Goal: Use online tool/utility: Utilize a website feature to perform a specific function

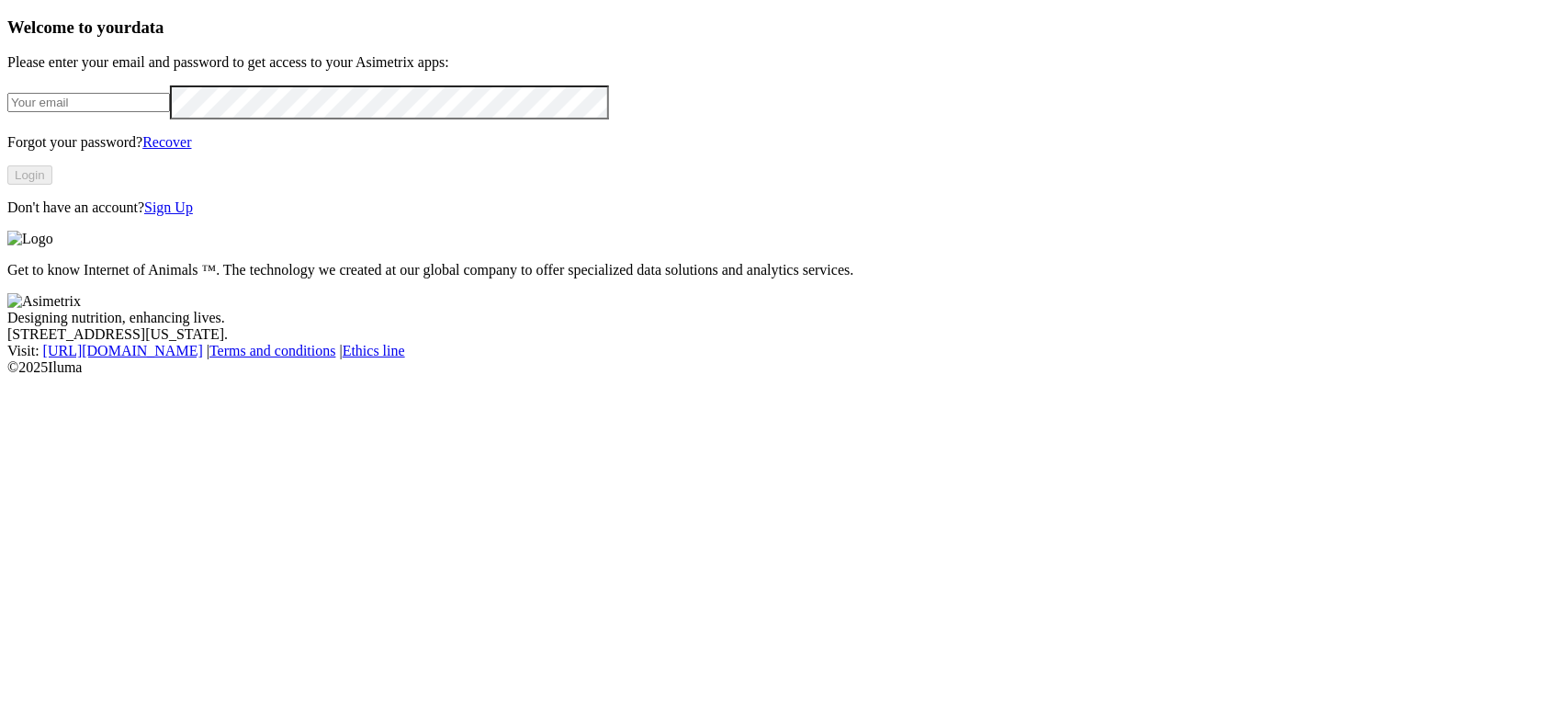
type input "[EMAIL_ADDRESS][DOMAIN_NAME]"
click at [53, 184] on button "Login" at bounding box center [30, 175] width 45 height 19
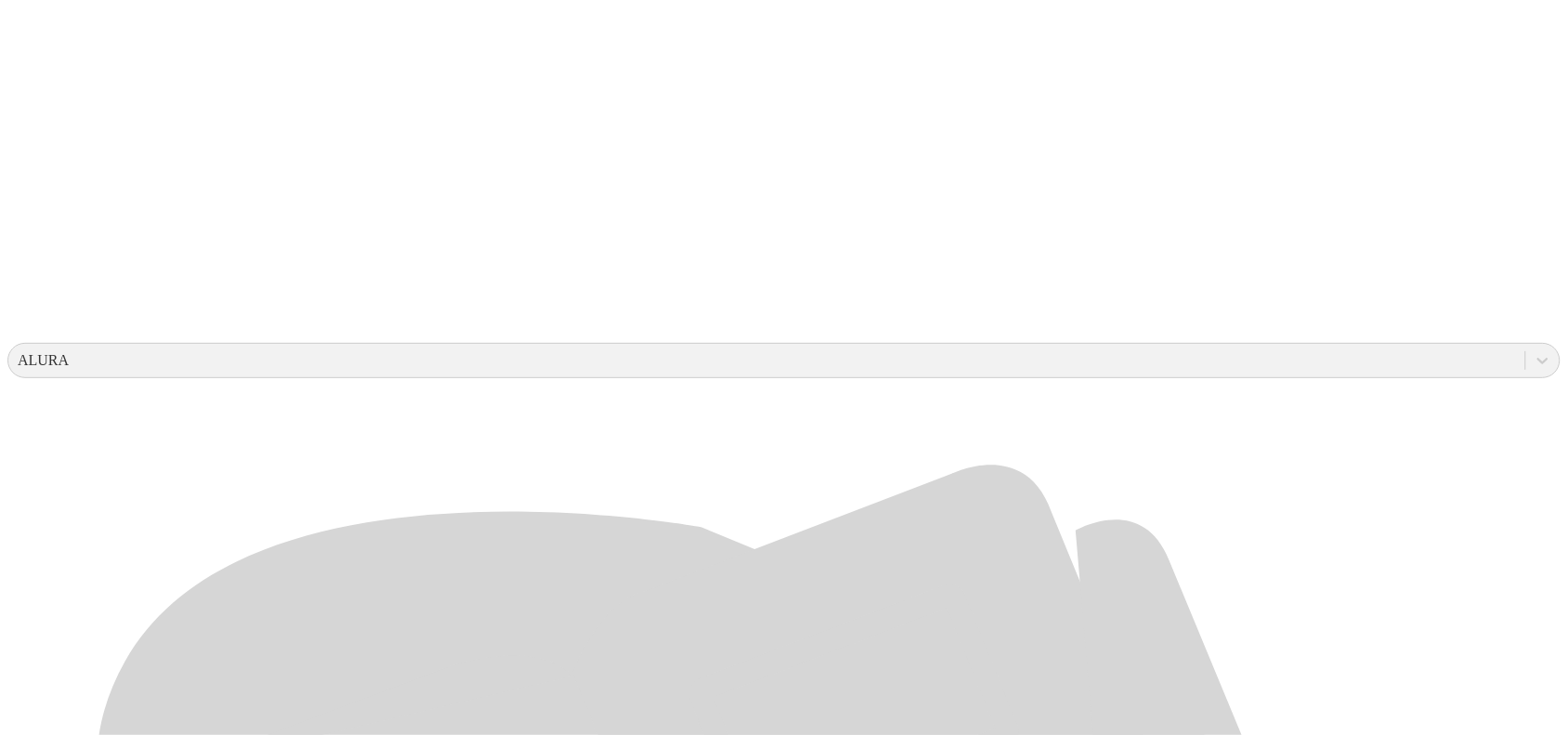
scroll to position [464, 0]
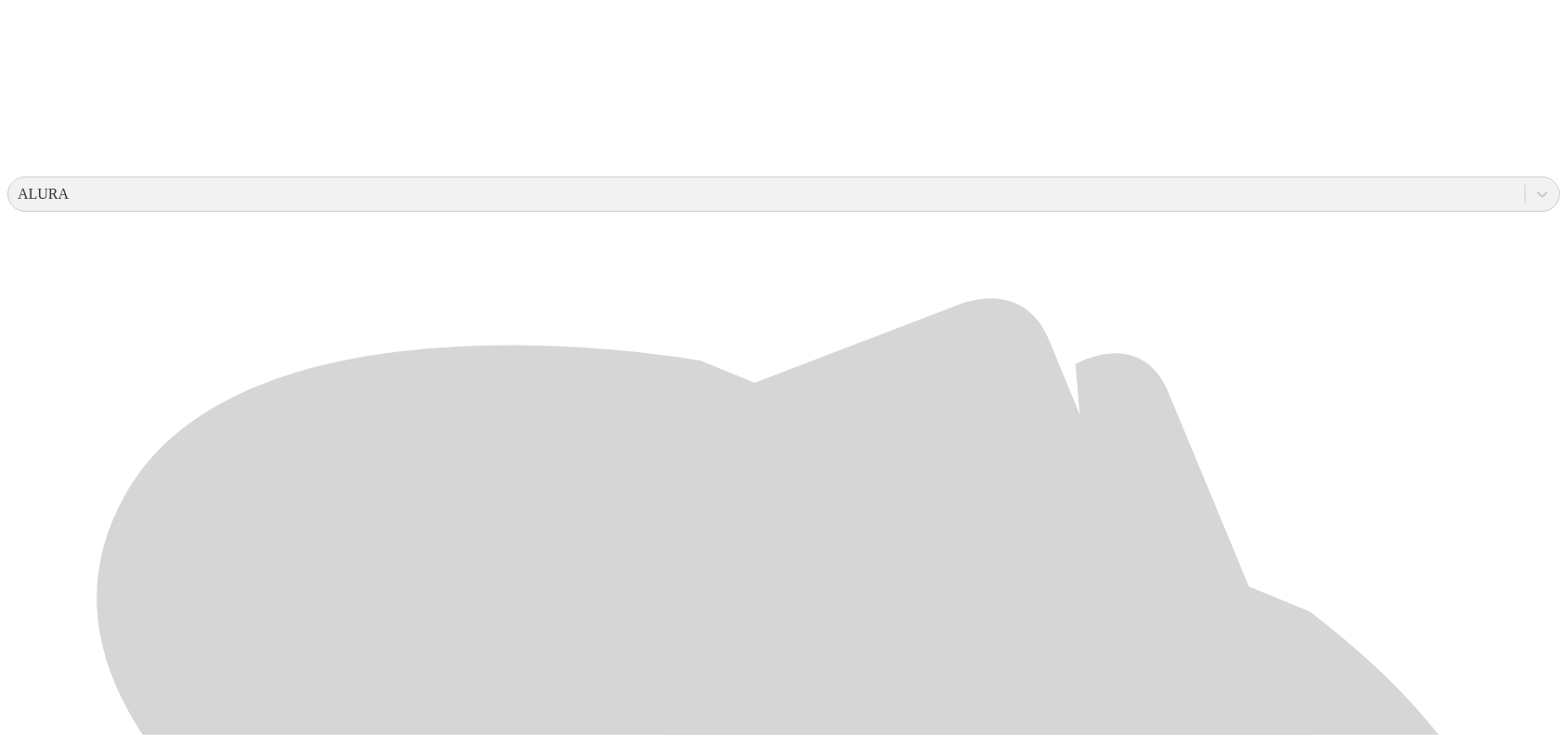
scroll to position [581, 0]
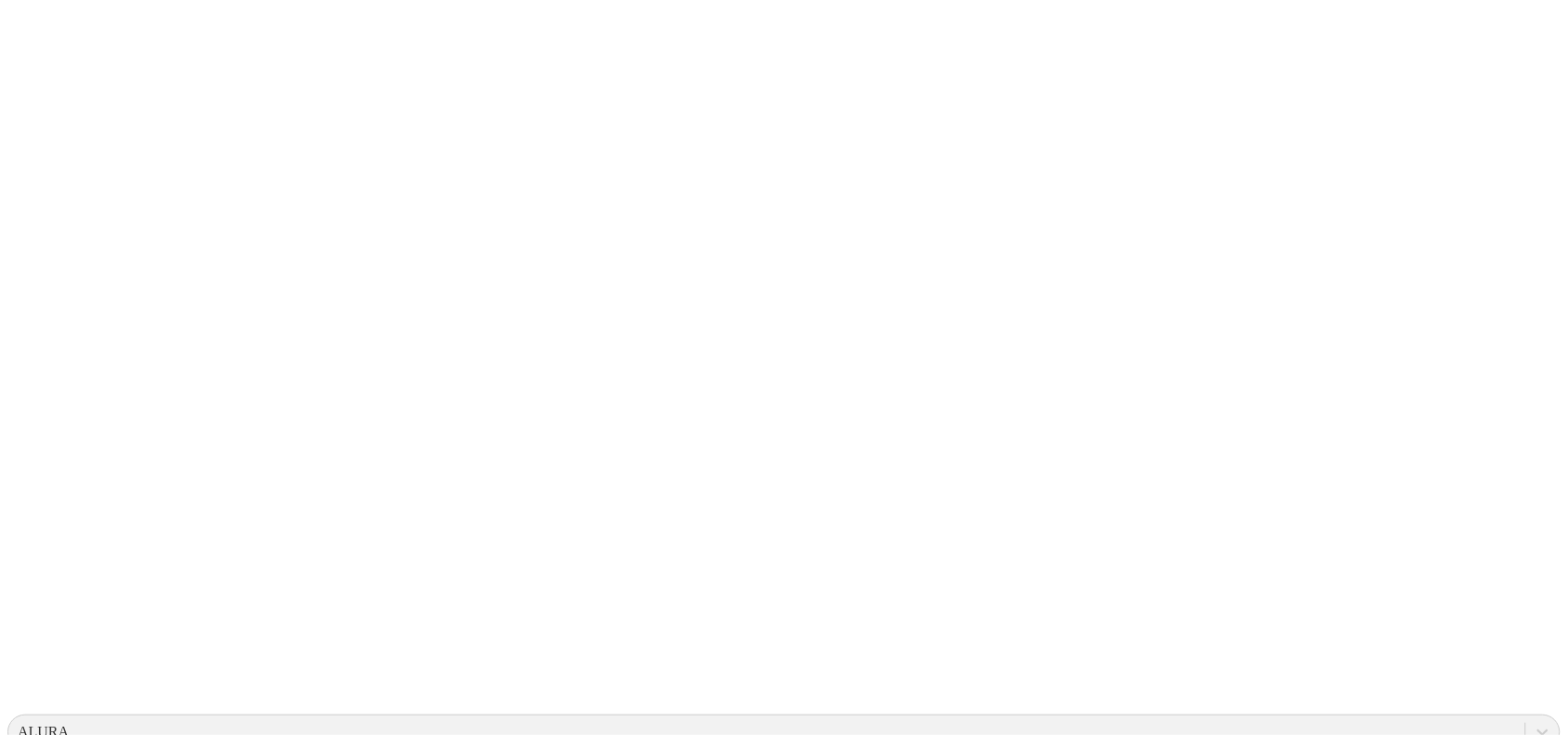
scroll to position [0, 0]
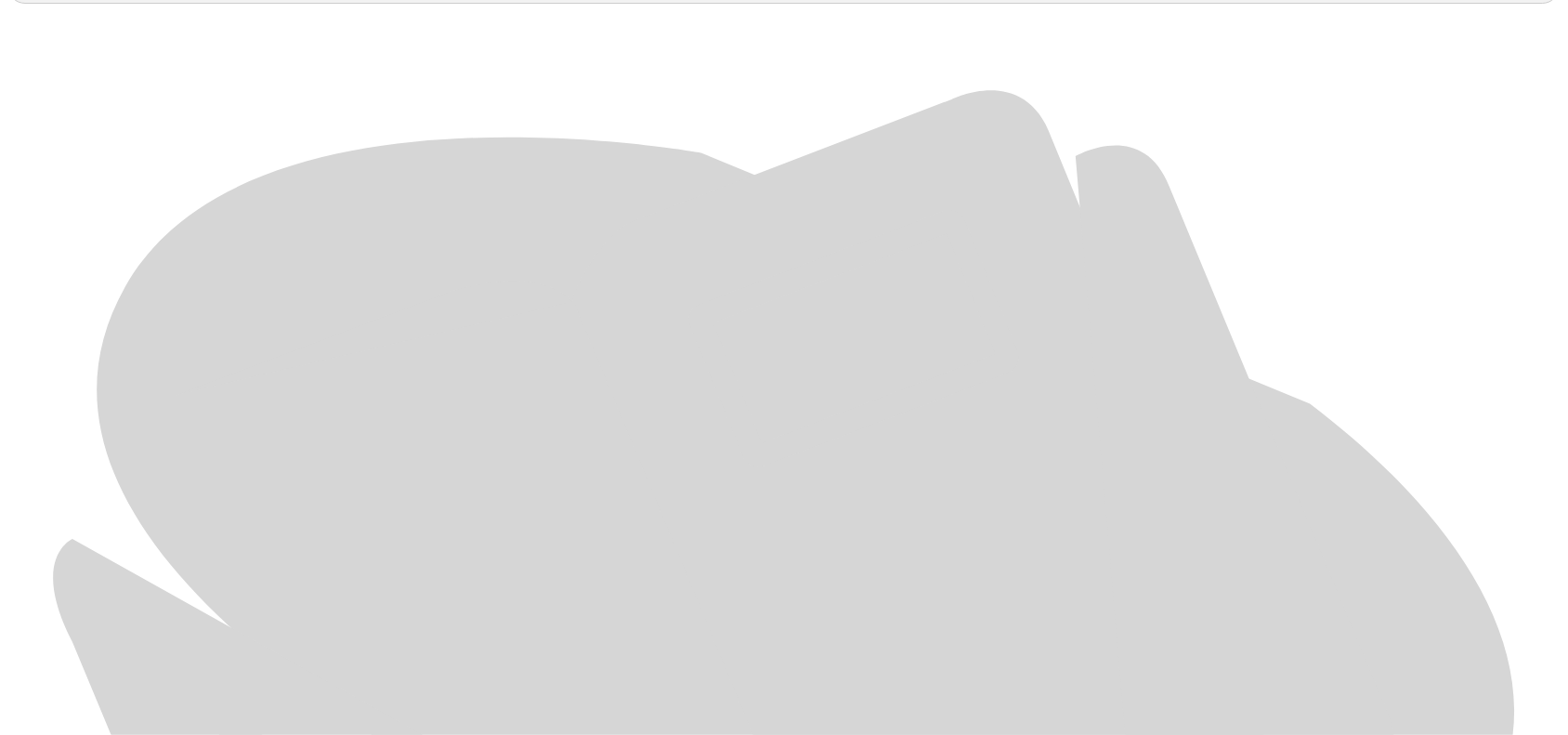
scroll to position [833, 0]
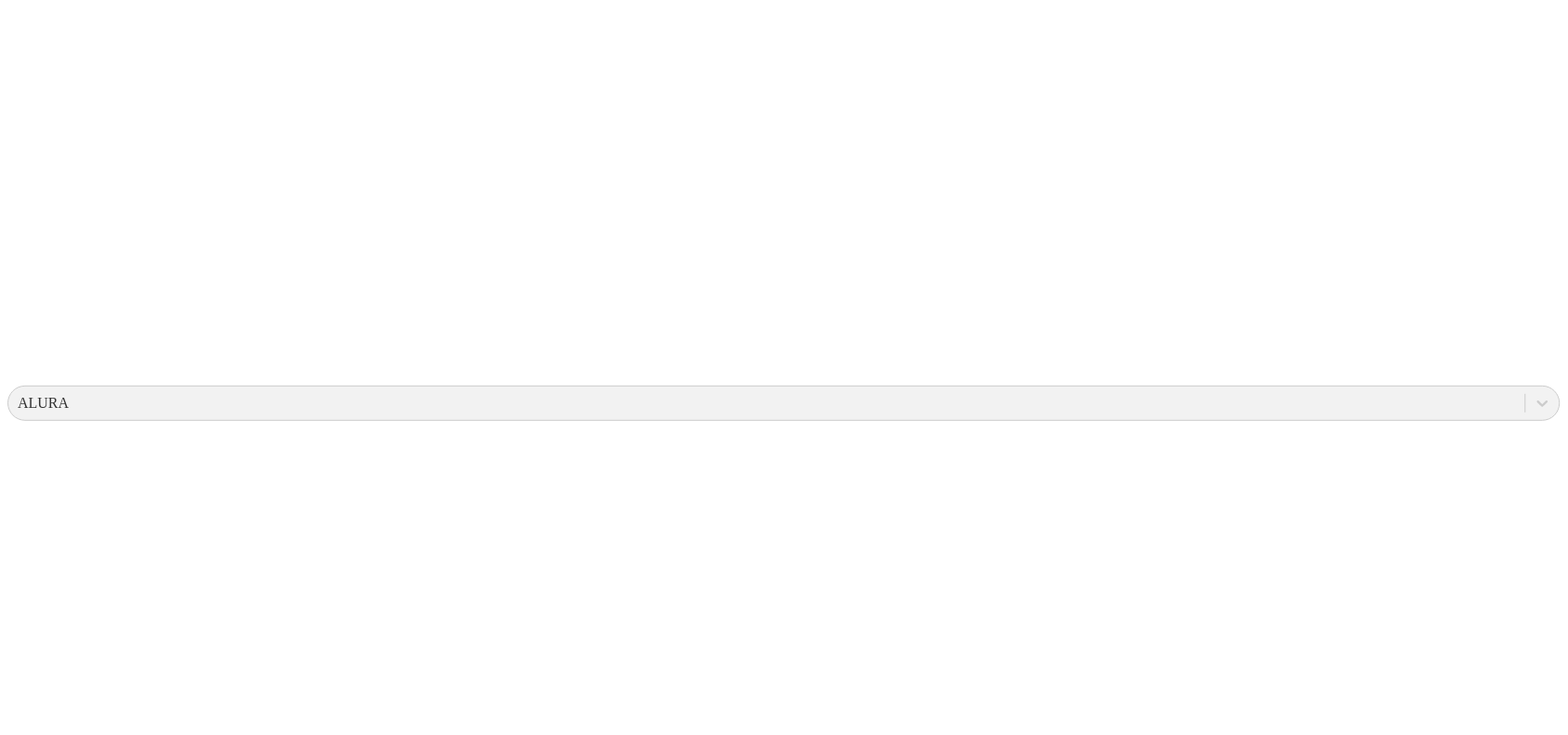
scroll to position [0, 0]
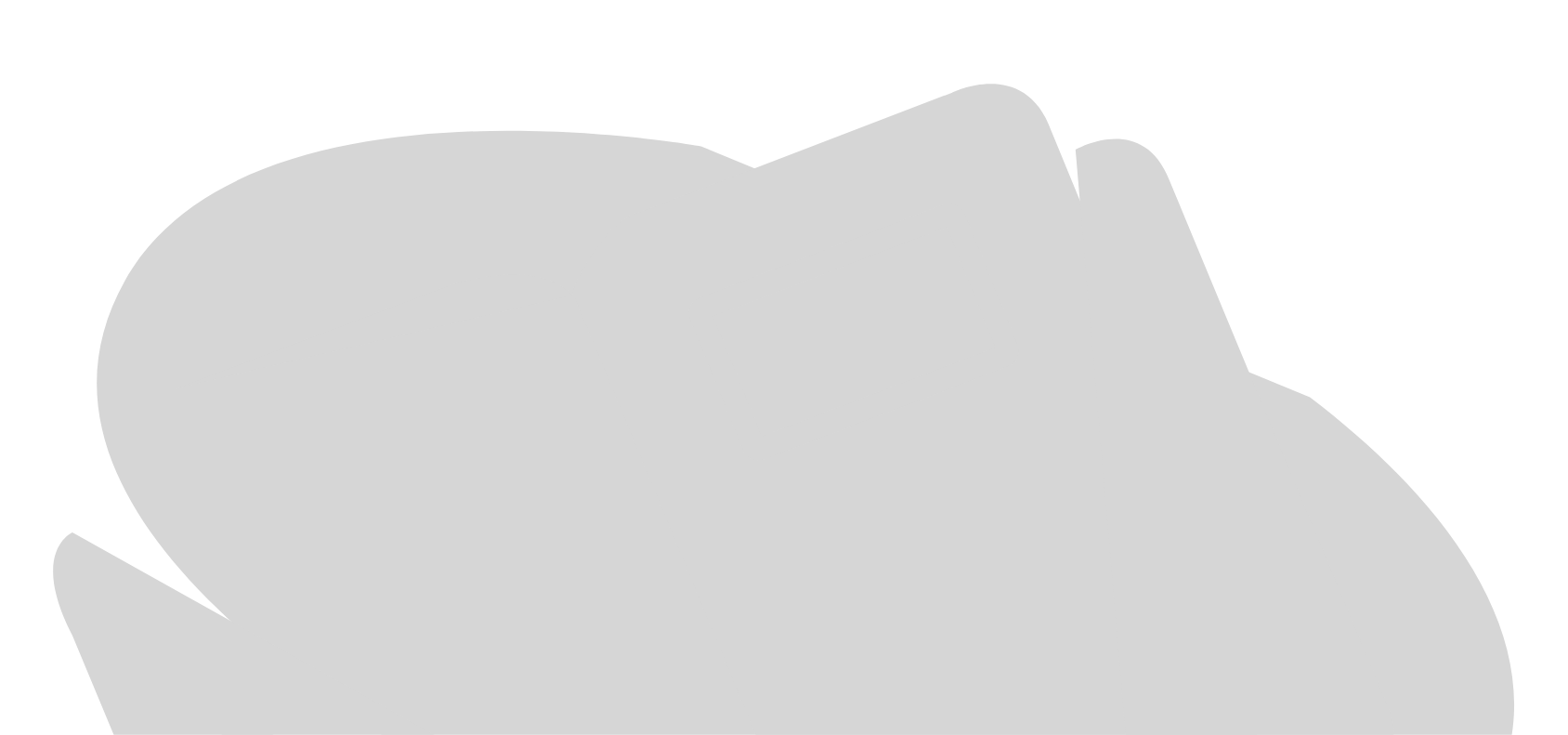
scroll to position [833, 0]
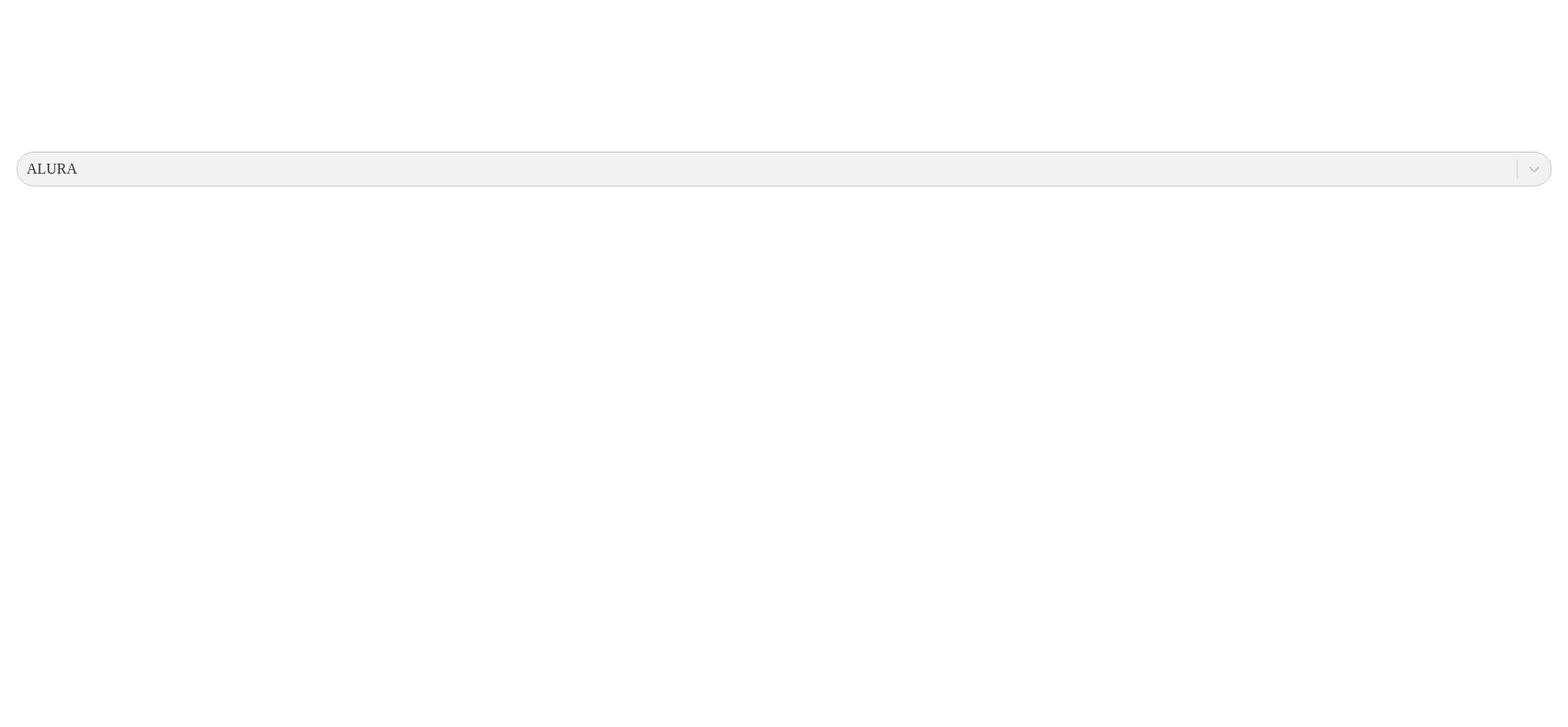
scroll to position [0, 0]
